Goal: Information Seeking & Learning: Learn about a topic

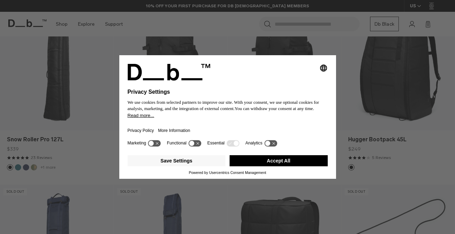
click at [280, 162] on button "Accept All" at bounding box center [279, 160] width 98 height 11
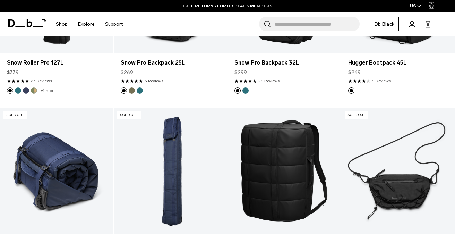
scroll to position [12, 0]
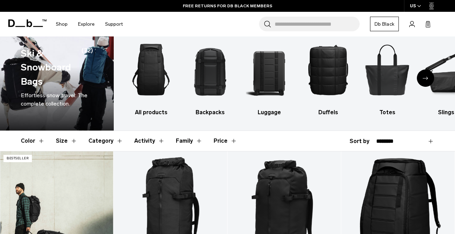
click at [83, 176] on link "Snow Roller Pro 127L" at bounding box center [56, 214] width 113 height 126
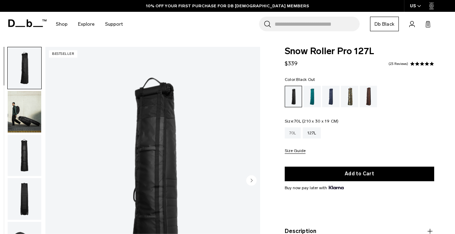
click at [295, 134] on div "70L" at bounding box center [293, 132] width 16 height 11
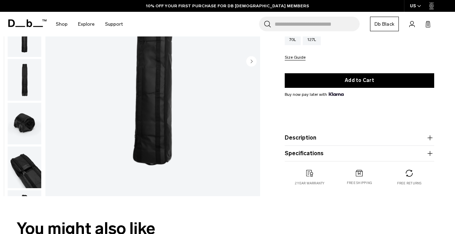
click at [303, 136] on button "Description" at bounding box center [359, 138] width 149 height 8
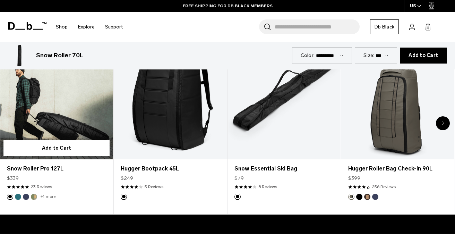
scroll to position [419, 0]
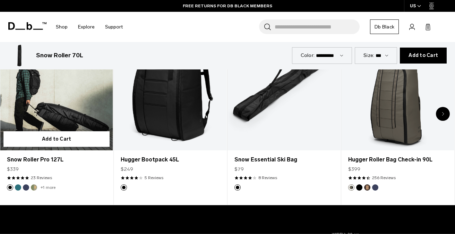
click at [70, 111] on link "Snow Roller Pro 127L" at bounding box center [56, 87] width 113 height 126
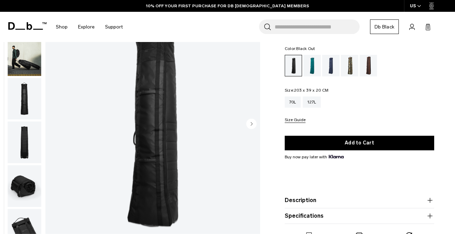
click at [32, 59] on img "button" at bounding box center [25, 55] width 34 height 42
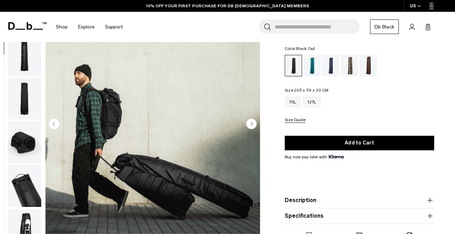
scroll to position [60, 0]
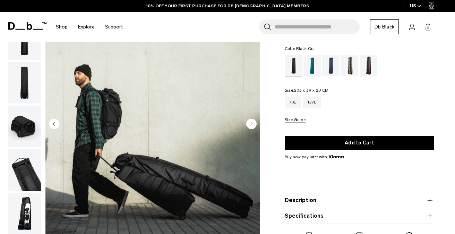
click at [331, 198] on button "Description" at bounding box center [359, 200] width 149 height 8
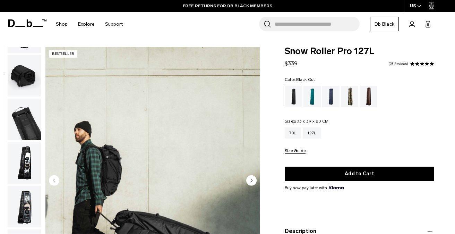
scroll to position [1, 0]
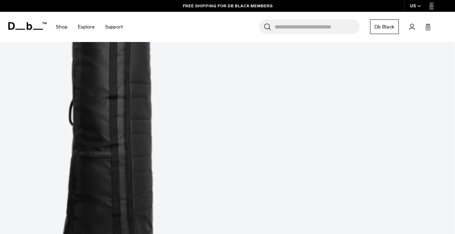
scroll to position [331, 0]
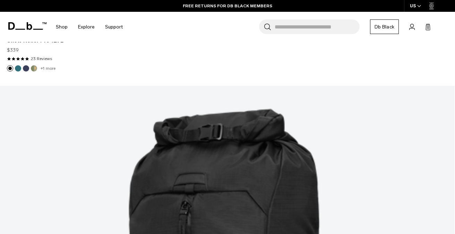
scroll to position [656, 0]
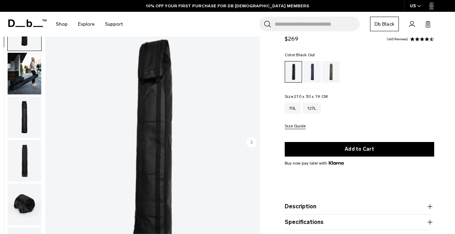
click at [26, 119] on img "button" at bounding box center [25, 117] width 34 height 42
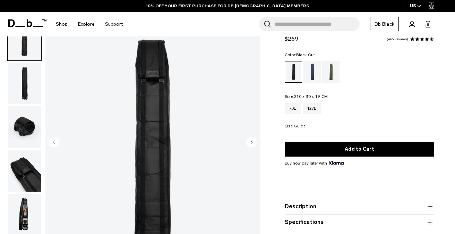
scroll to position [79, 0]
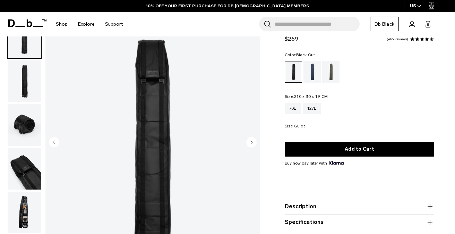
click at [20, 132] on img "button" at bounding box center [25, 125] width 34 height 42
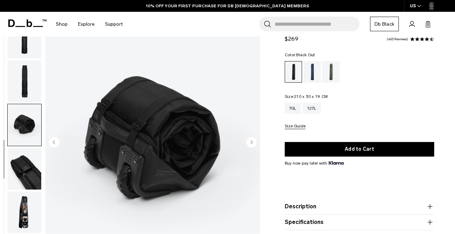
click at [24, 159] on img "button" at bounding box center [25, 169] width 34 height 42
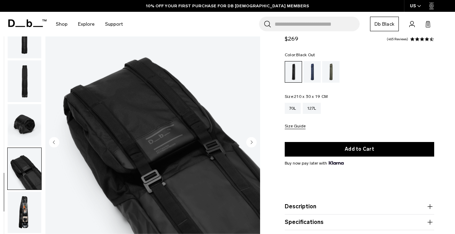
click at [29, 130] on img "button" at bounding box center [25, 125] width 34 height 42
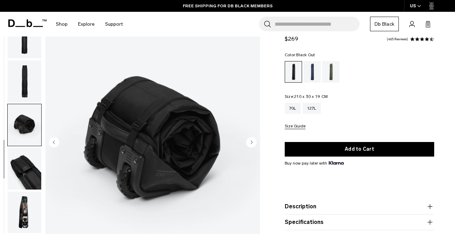
click at [304, 203] on button "Description" at bounding box center [359, 206] width 149 height 8
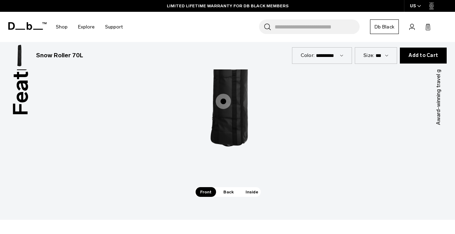
scroll to position [1015, 0]
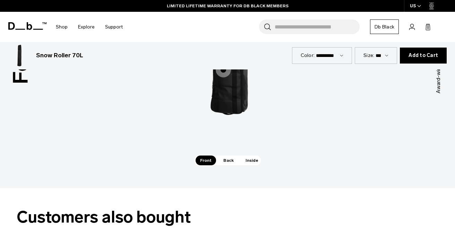
click at [245, 155] on span "Inside" at bounding box center [252, 160] width 22 height 10
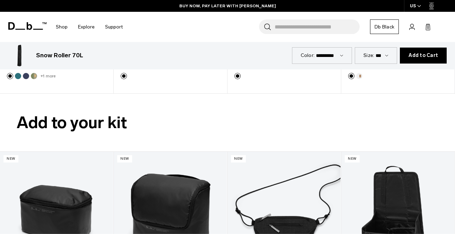
scroll to position [1387, 0]
